Goal: Contribute content: Add original content to the website for others to see

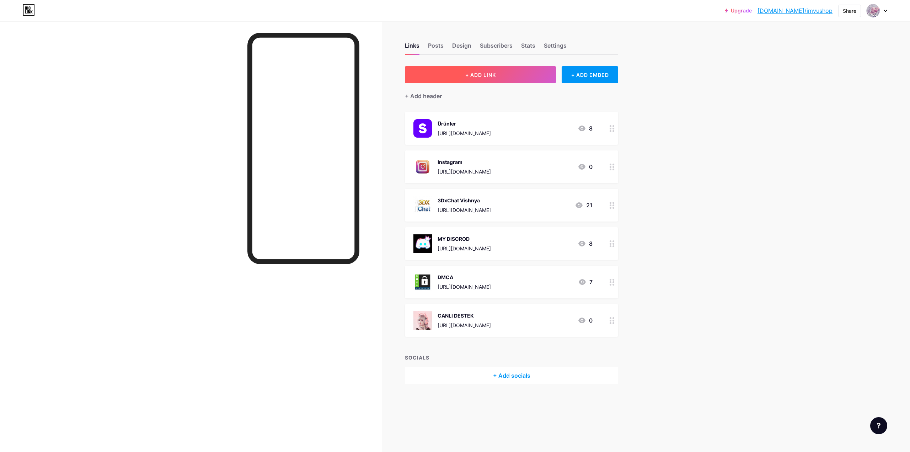
click at [485, 74] on span "+ ADD LINK" at bounding box center [480, 75] width 31 height 6
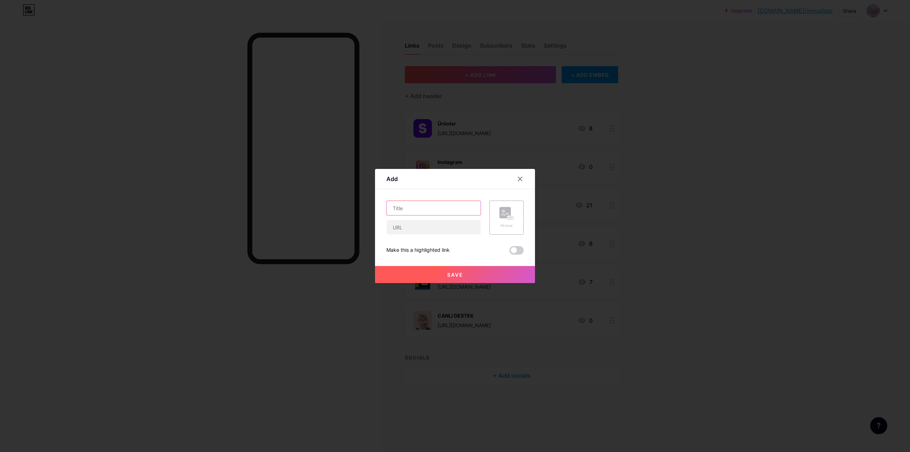
click at [447, 210] on input "text" at bounding box center [434, 208] width 94 height 14
type input "ODALARI TEST ET"
click at [440, 229] on input "text" at bounding box center [434, 227] width 94 height 14
paste input "[URL][DOMAIN_NAME]"
type input "[URL][DOMAIN_NAME]"
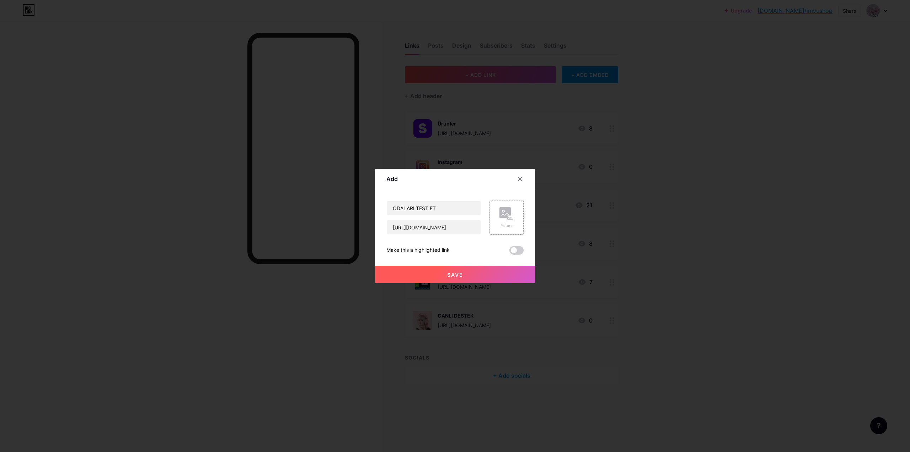
click at [507, 220] on icon at bounding box center [506, 213] width 14 height 13
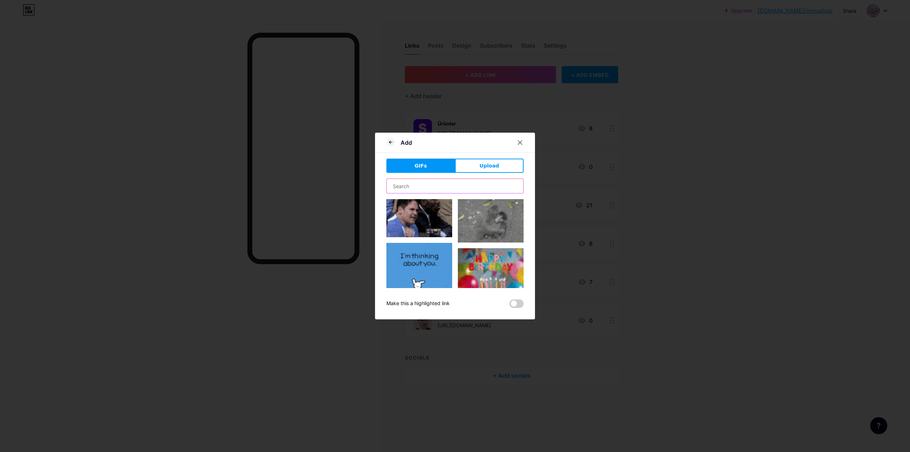
click at [466, 188] on input "text" at bounding box center [455, 186] width 136 height 14
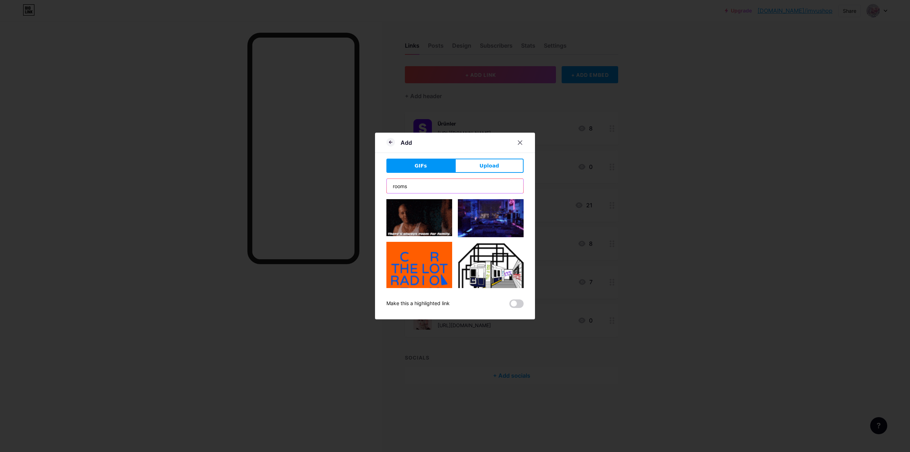
type input "rooms"
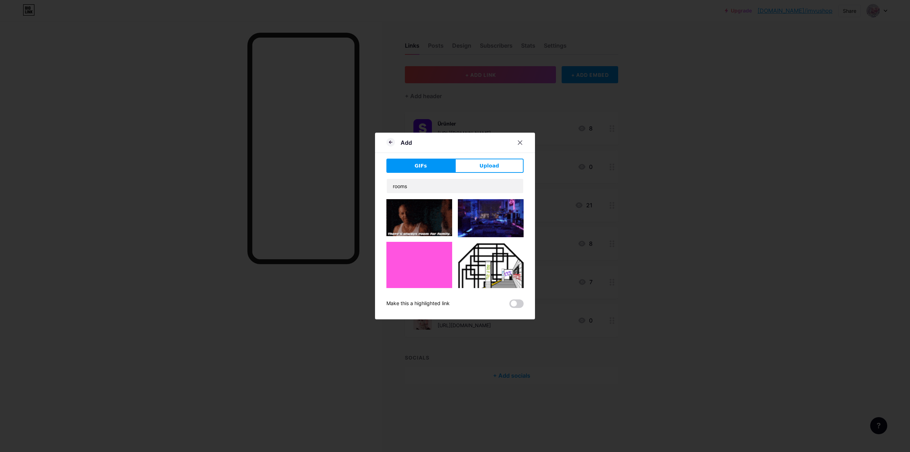
click at [479, 211] on img at bounding box center [491, 218] width 66 height 38
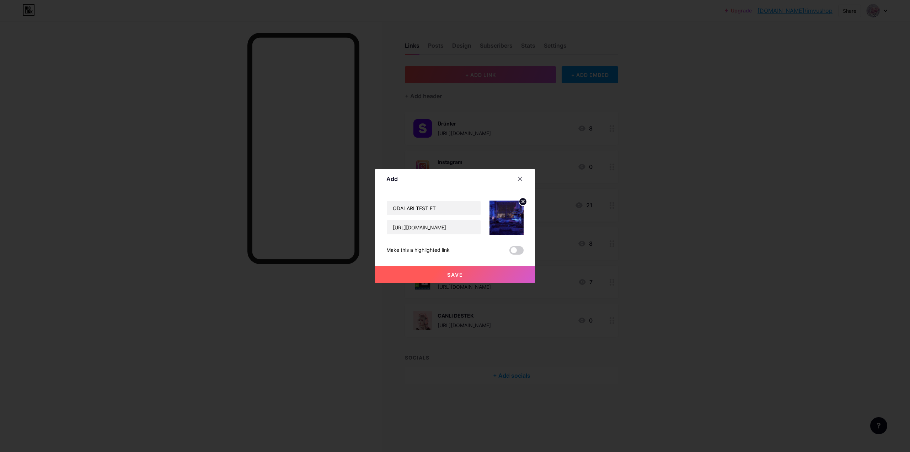
click at [485, 270] on button "Save" at bounding box center [455, 274] width 160 height 17
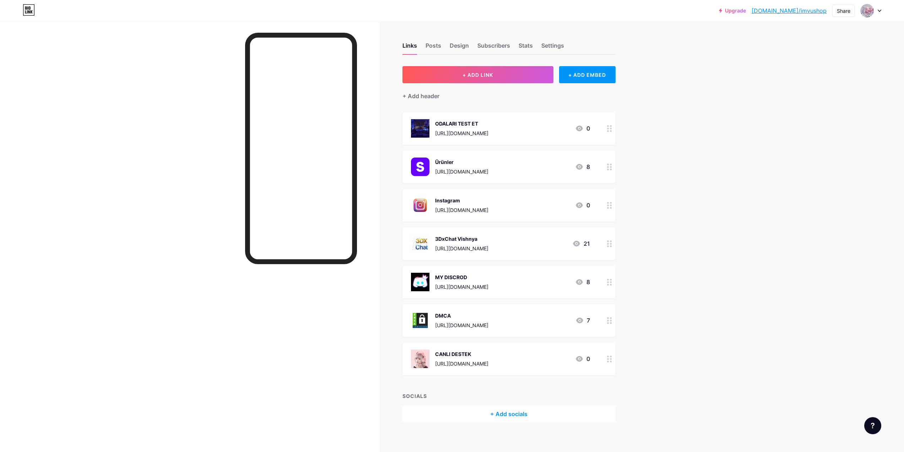
drag, startPoint x: 503, startPoint y: 125, endPoint x: 493, endPoint y: 369, distance: 243.7
click at [493, 369] on span "ODALARI TEST ET [URL][DOMAIN_NAME] 0 Ürünler [URL][DOMAIN_NAME] 8 Instagram [UR…" at bounding box center [509, 243] width 213 height 263
click at [710, 204] on div "Upgrade [DOMAIN_NAME]/imvush... [DOMAIN_NAME]/imvushop Share Switch accounts IM…" at bounding box center [452, 229] width 904 height 458
click at [686, 165] on div "Upgrade [DOMAIN_NAME]/imvush... [DOMAIN_NAME]/imvushop Share Switch accounts IM…" at bounding box center [452, 229] width 904 height 458
click at [818, 12] on link "[DOMAIN_NAME]/imvushop" at bounding box center [789, 10] width 75 height 9
